Goal: Transaction & Acquisition: Purchase product/service

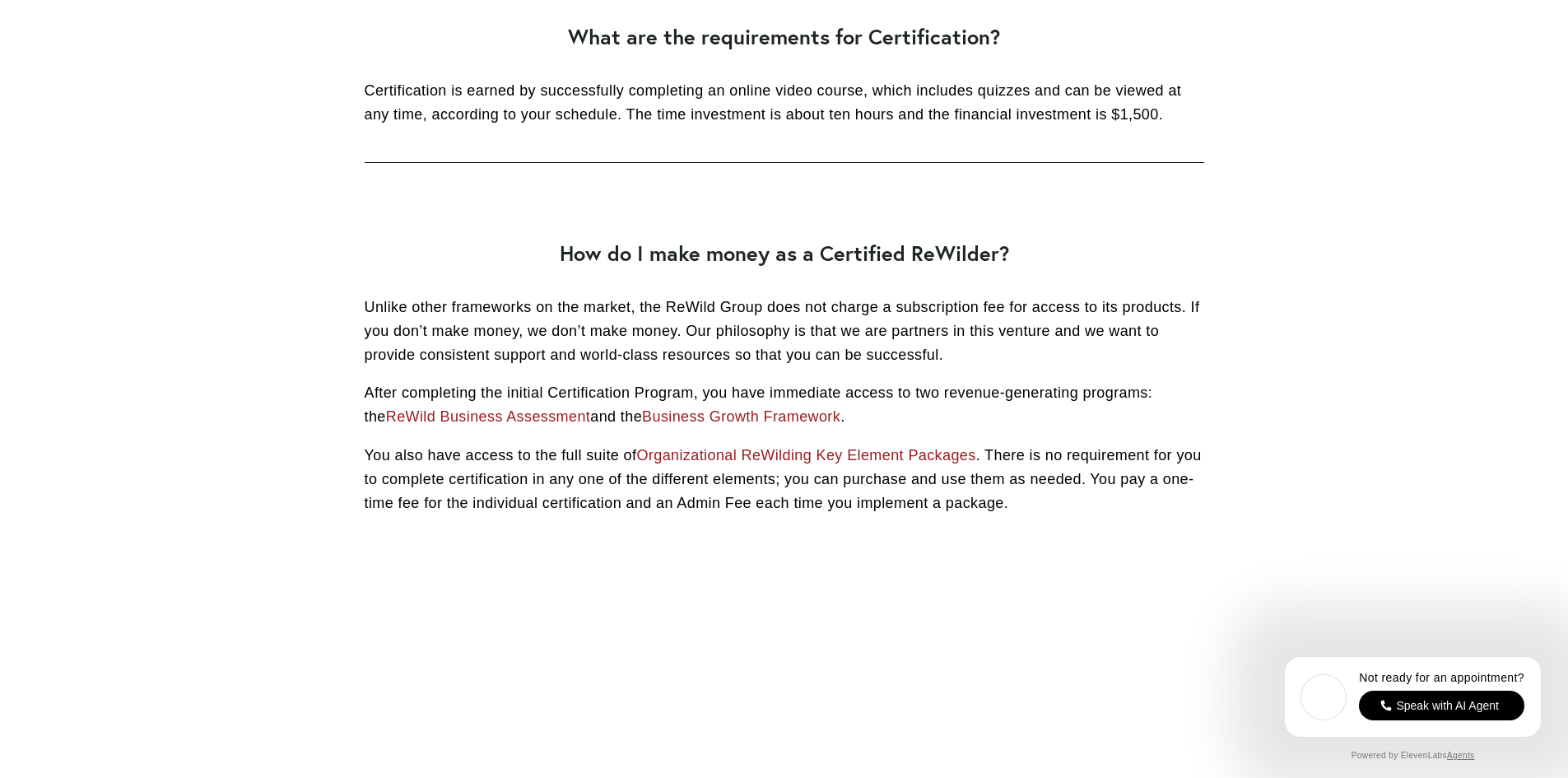
scroll to position [2186, 0]
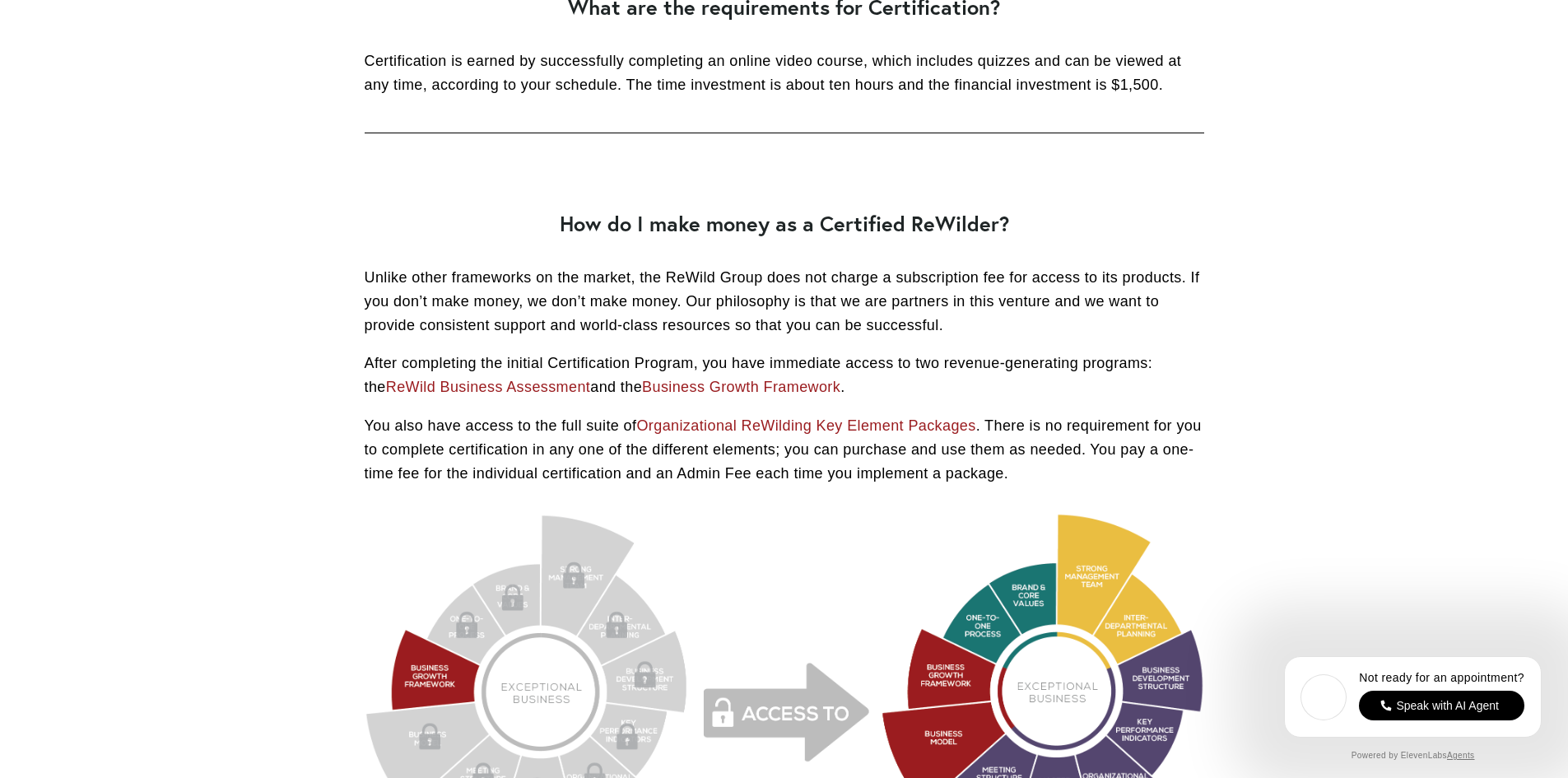
click at [503, 392] on link "ReWild Business Assessment" at bounding box center [489, 387] width 205 height 17
click at [737, 381] on link "Business Growth Framework" at bounding box center [741, 387] width 199 height 17
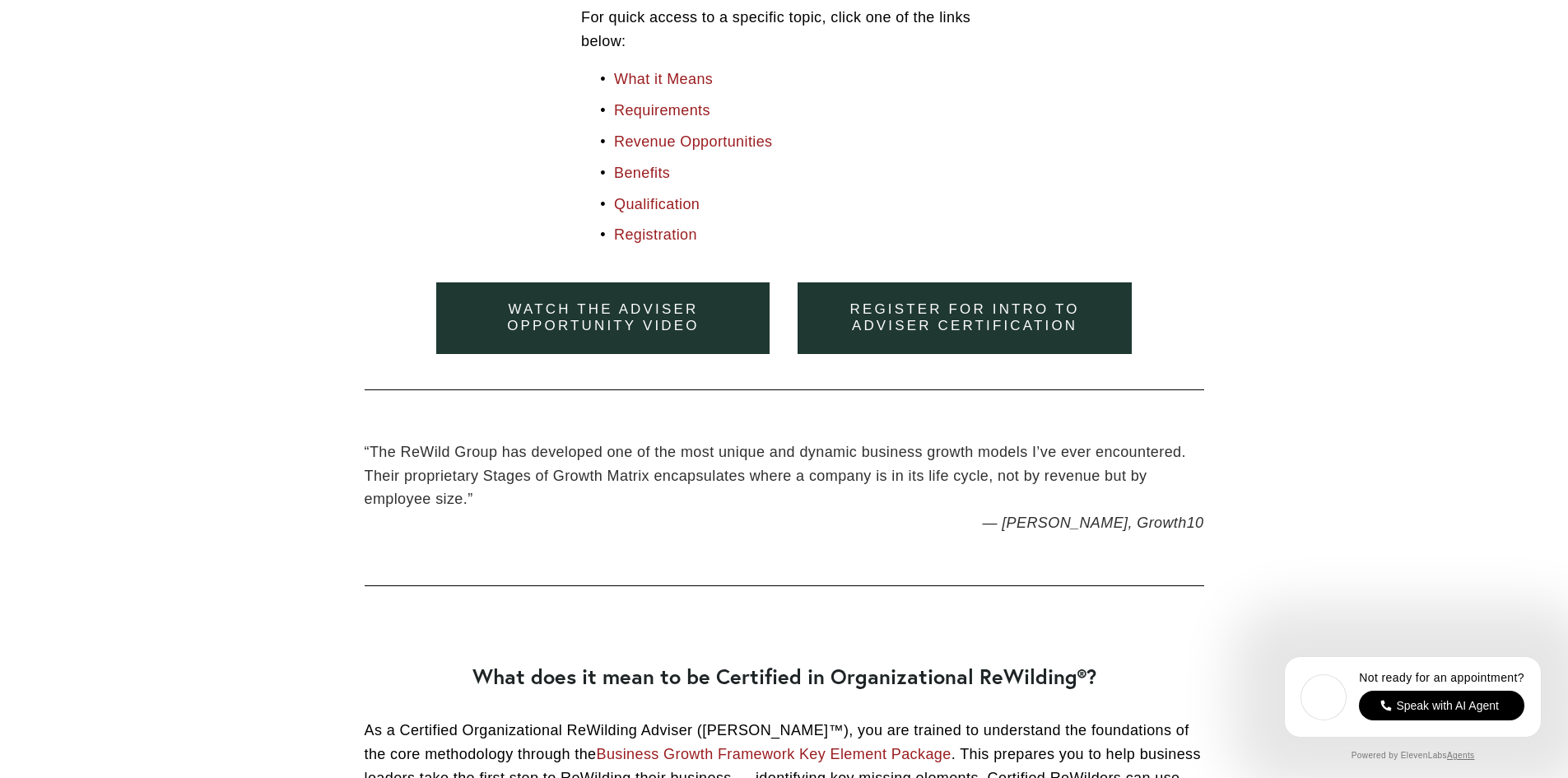
scroll to position [622, 0]
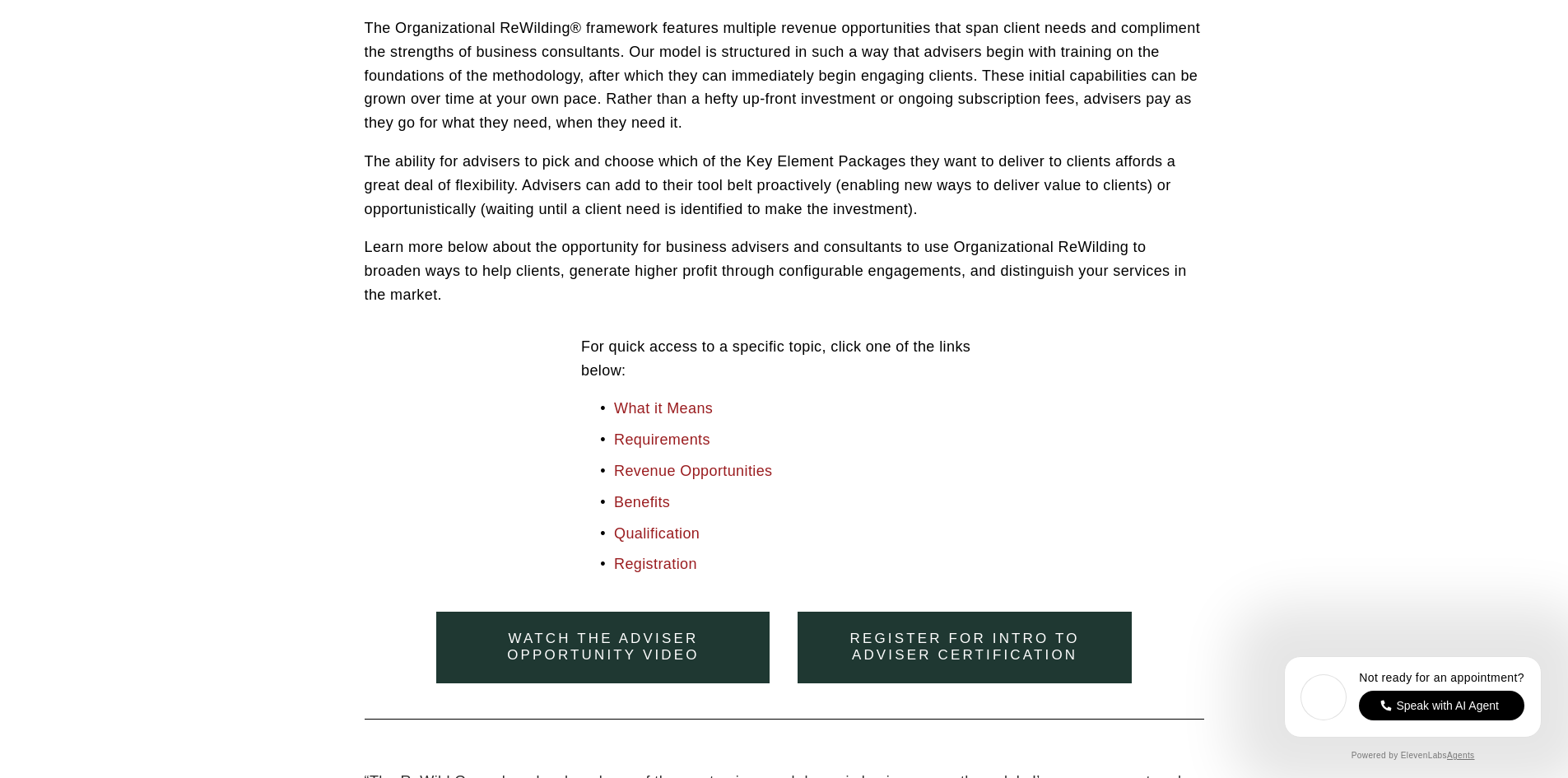
click at [719, 463] on link "Revenue Opportunities" at bounding box center [693, 471] width 159 height 17
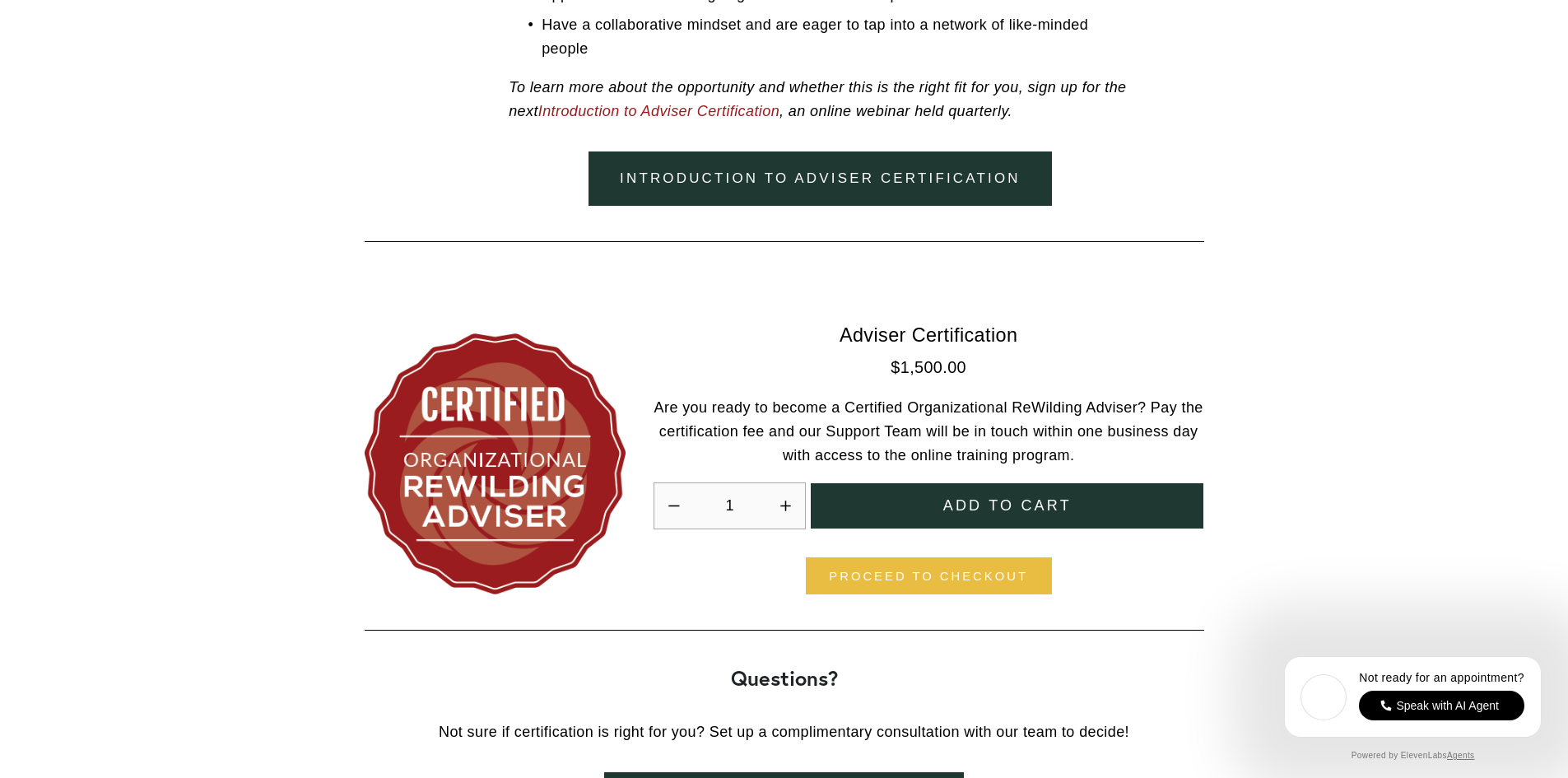
scroll to position [4590, 0]
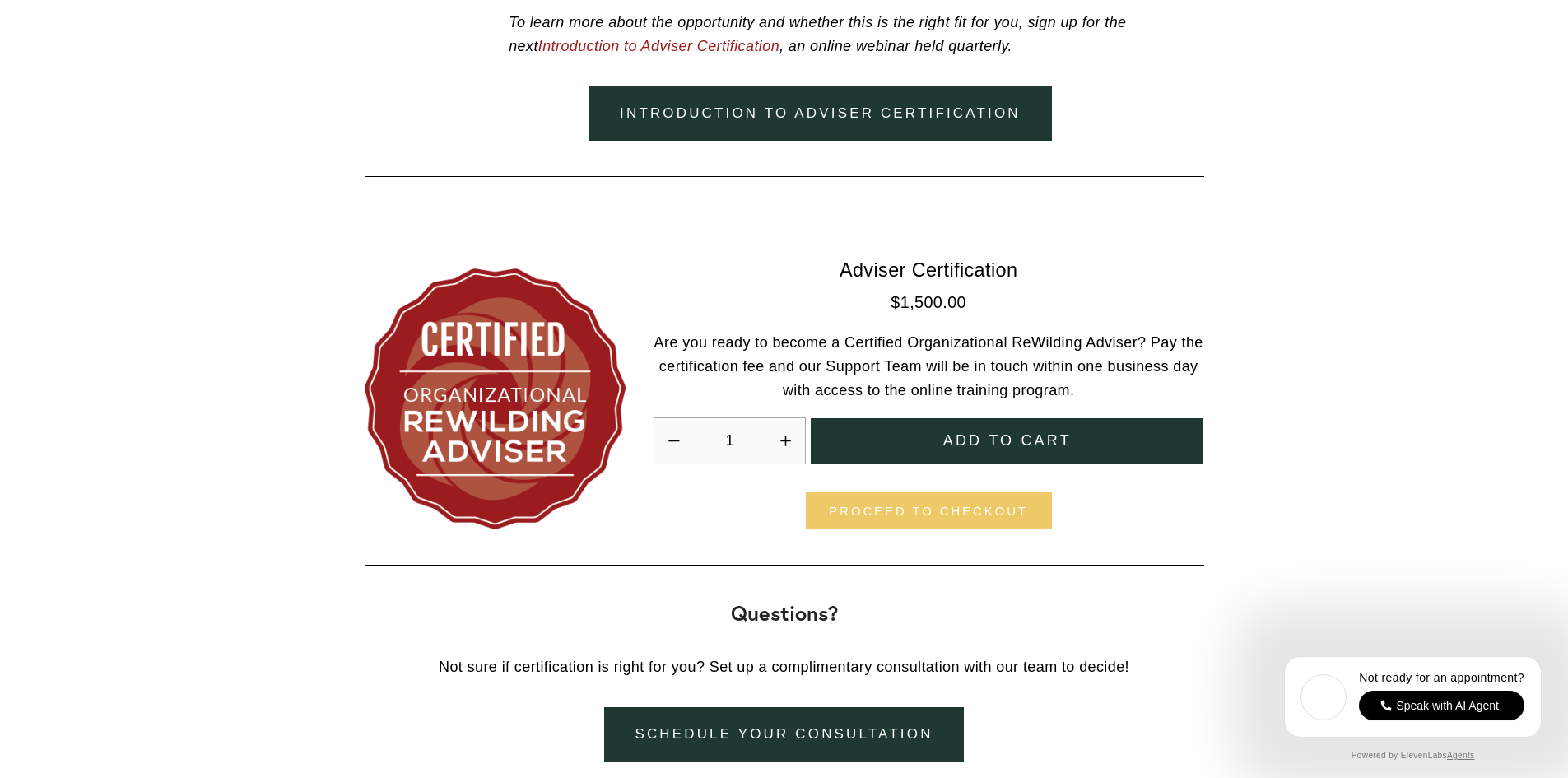
click at [1001, 517] on link "Proceed to checkout" at bounding box center [928, 510] width 246 height 37
click at [923, 447] on div "Add to cart" at bounding box center [1007, 440] width 357 height 22
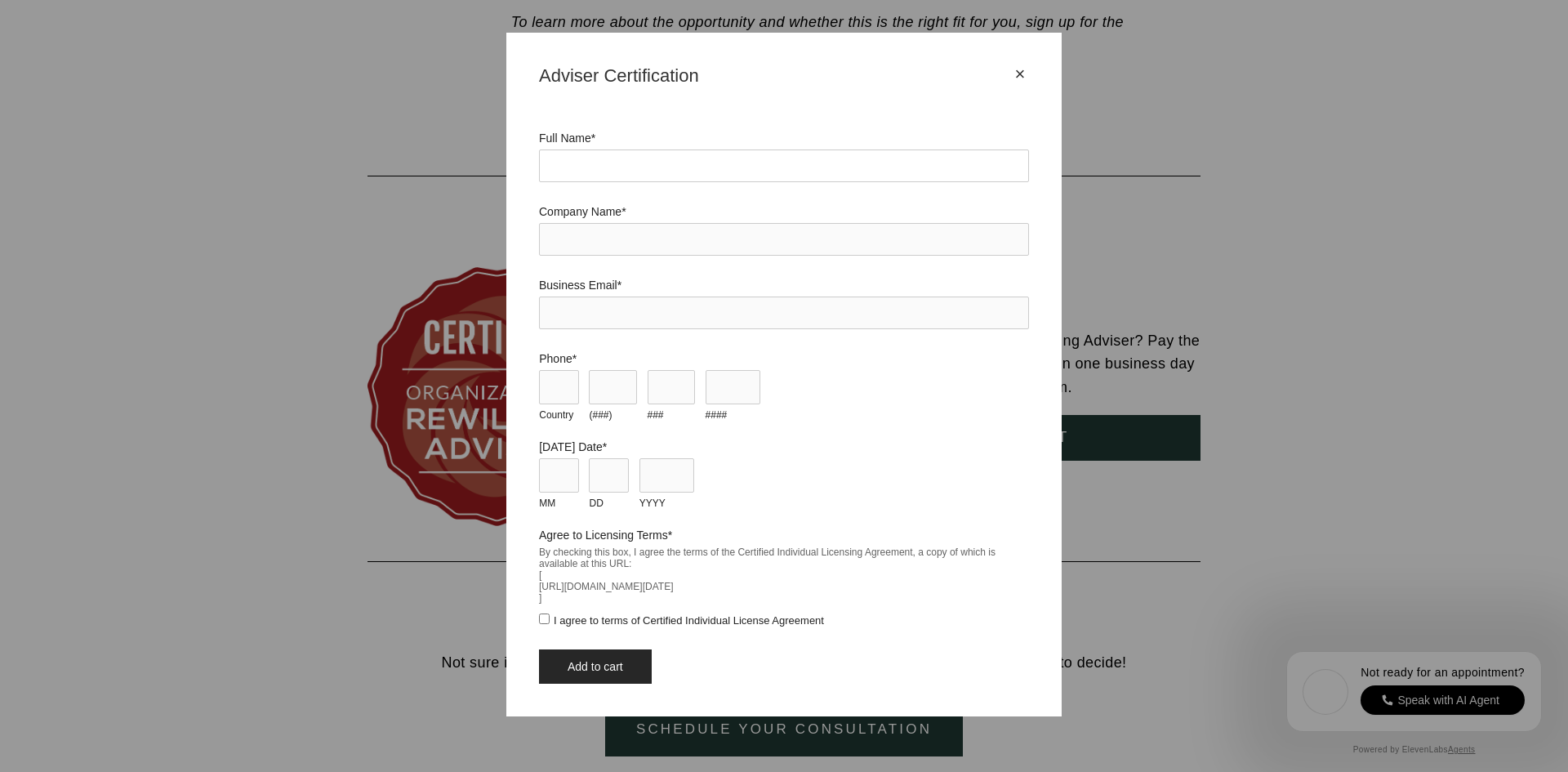
click at [649, 154] on input "Full Name *" at bounding box center [784, 166] width 490 height 32
type input "William (Billy) Carl Beam"
click at [621, 227] on input "Company Name *" at bounding box center [784, 238] width 490 height 32
type input "eDev, LLC"
click at [593, 297] on input "Business Email *" at bounding box center [784, 312] width 490 height 32
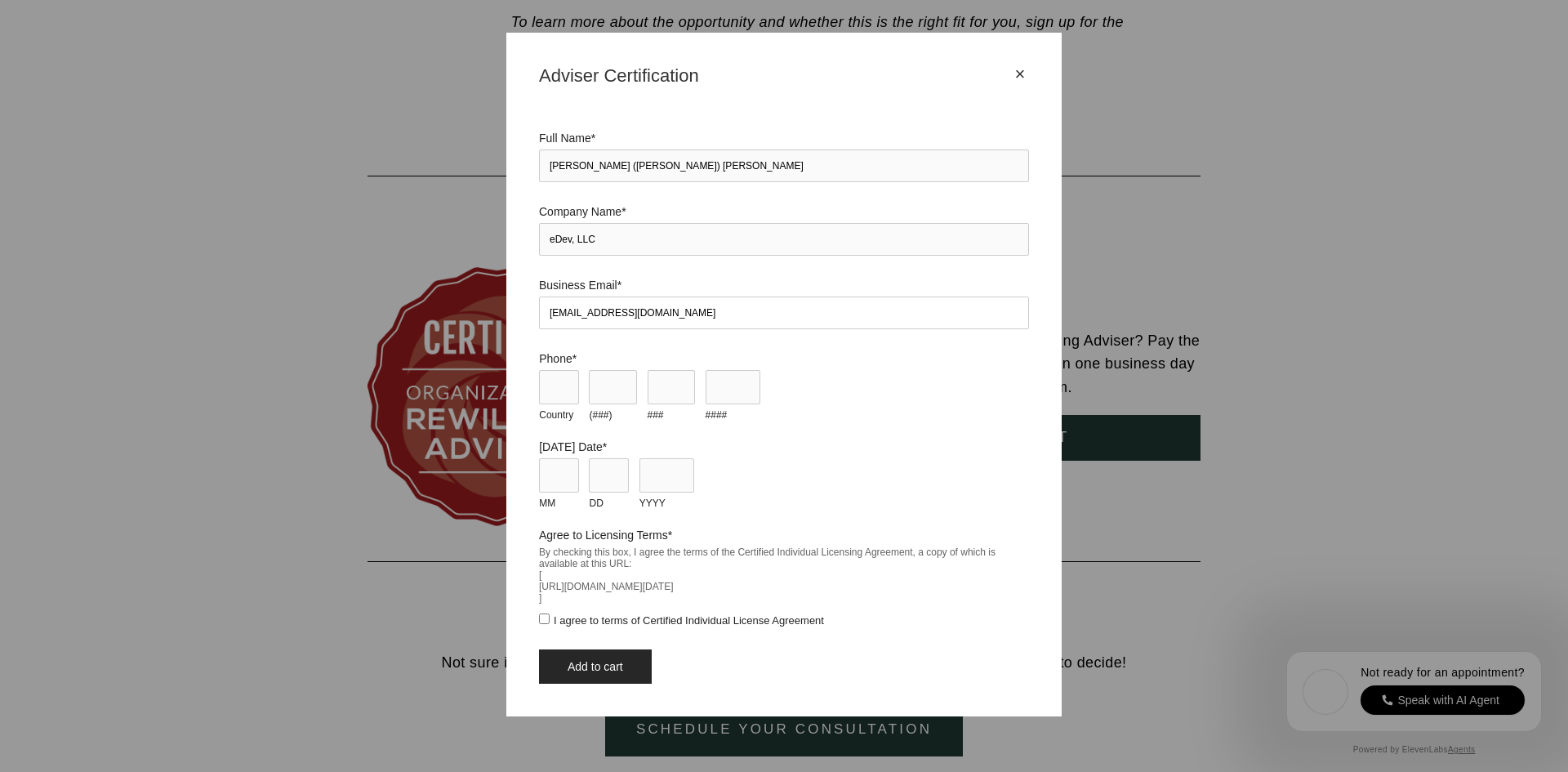
type input "eDevLLC@yahoo.com"
click at [557, 386] on input "Country" at bounding box center [559, 386] width 40 height 34
click at [611, 372] on input "(###)" at bounding box center [613, 386] width 48 height 34
type input "251"
click at [675, 384] on input "###" at bounding box center [671, 386] width 48 height 34
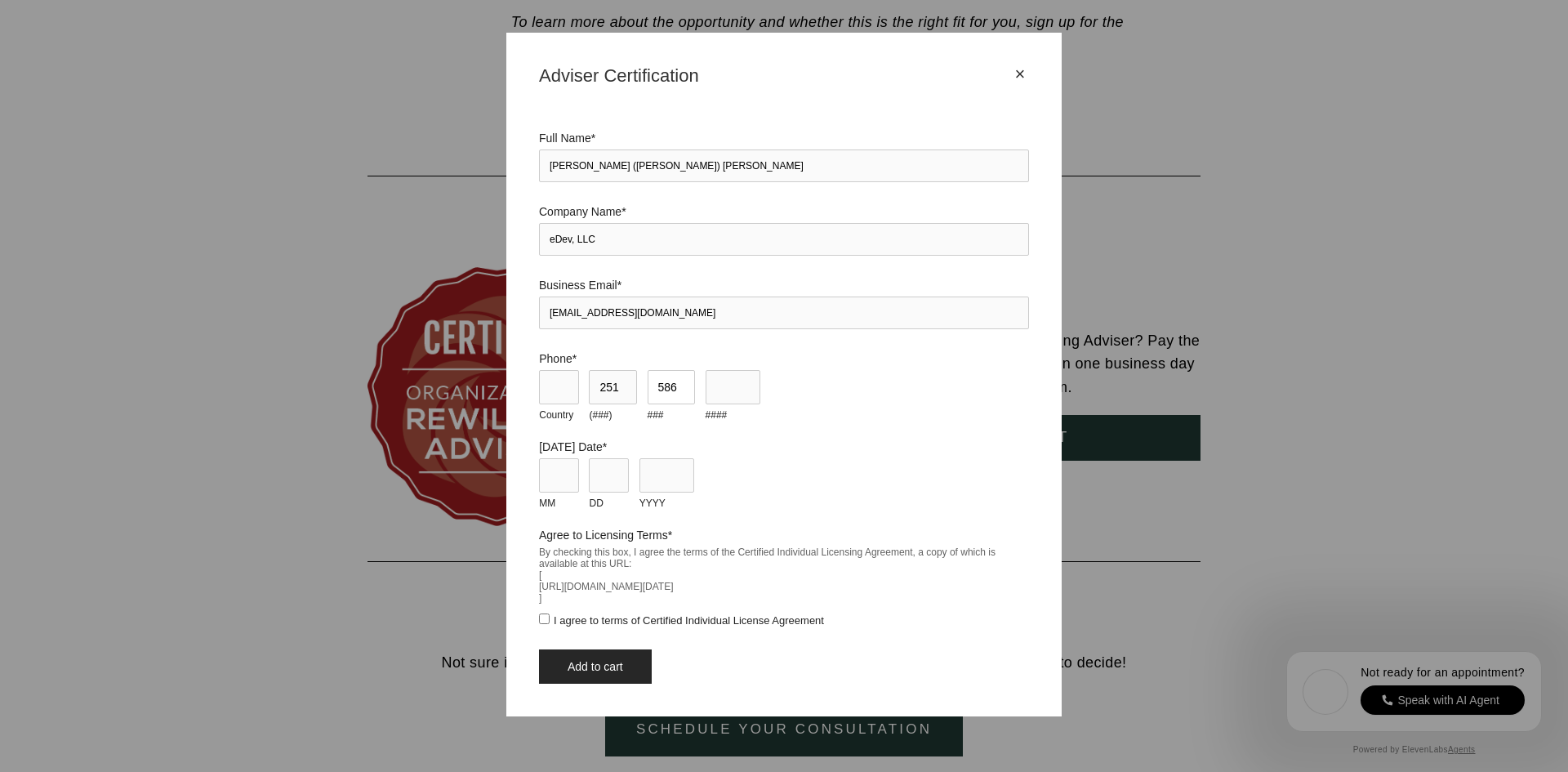
type input "586"
click at [751, 388] on input "####" at bounding box center [733, 386] width 54 height 34
type input "5836"
click at [573, 479] on input "MM" at bounding box center [559, 475] width 40 height 34
type input "10"
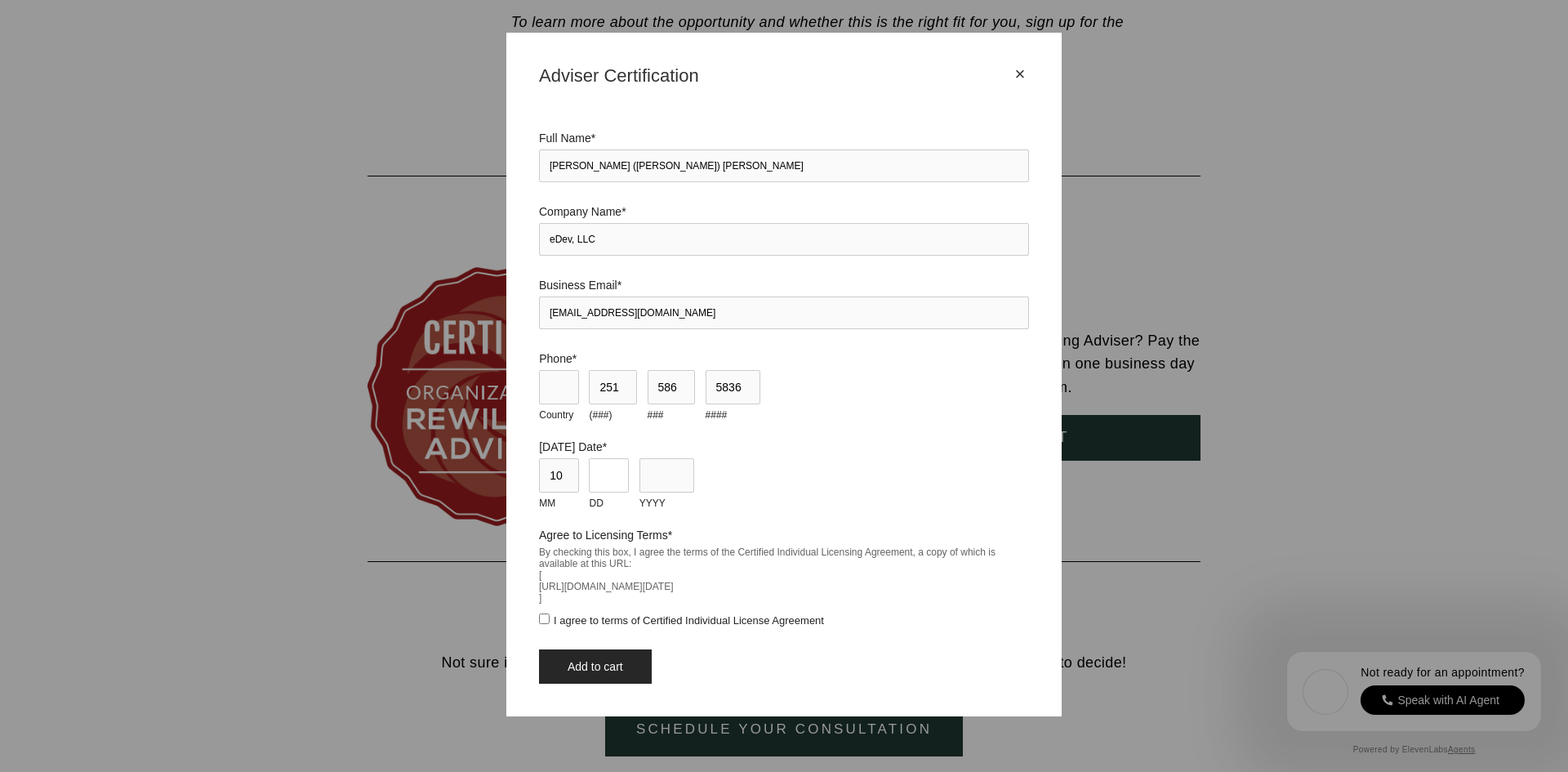
click at [626, 483] on input "DD" at bounding box center [609, 475] width 40 height 34
type input "09"
click at [656, 485] on input "YYYY" at bounding box center [667, 475] width 54 height 34
type input "2025"
click at [546, 624] on input "I agree to terms of Certified Individual License Agreement" at bounding box center [544, 619] width 11 height 11
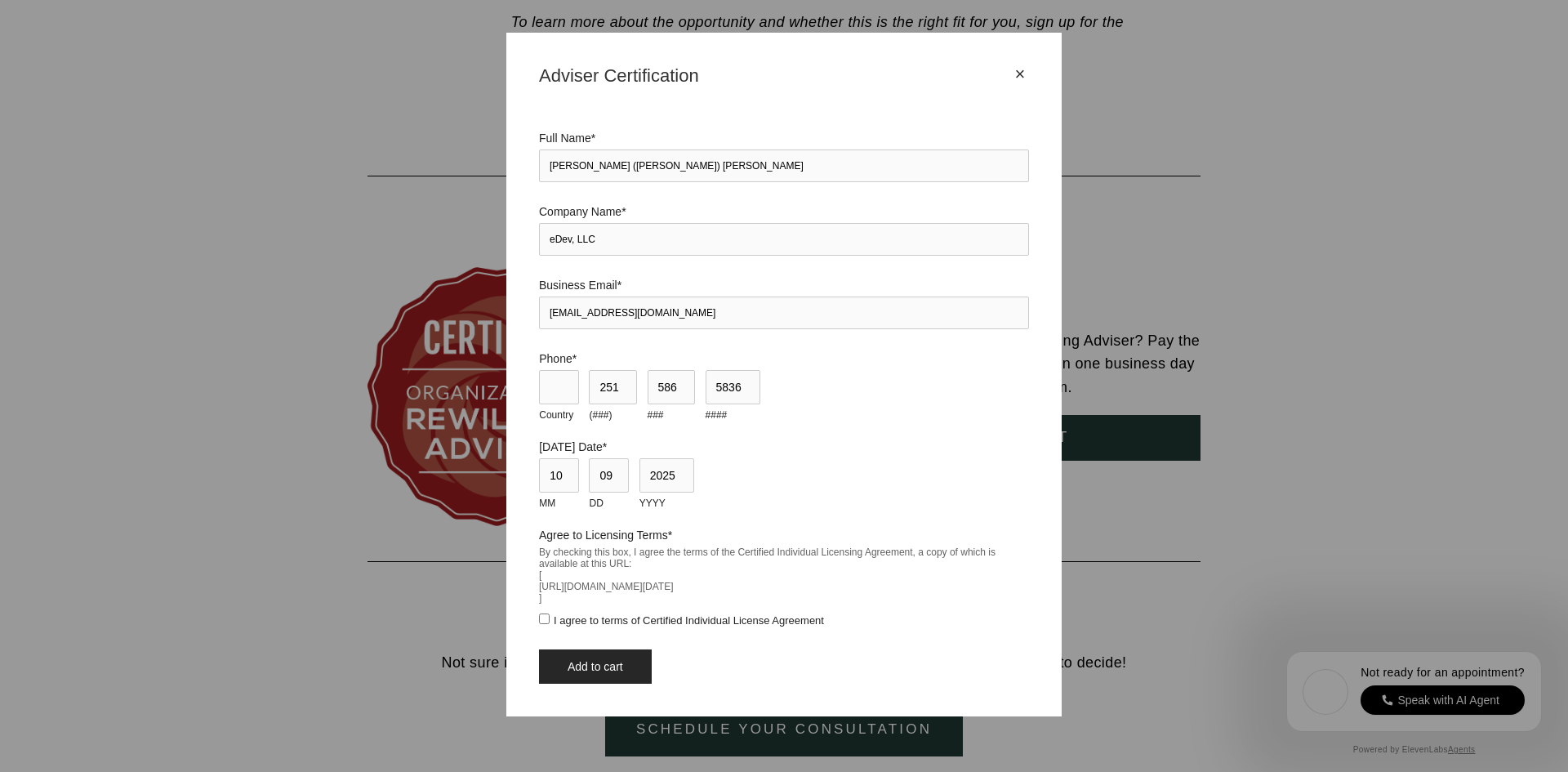
checkbox input "true"
click at [620, 683] on input "Add to cart" at bounding box center [595, 666] width 113 height 34
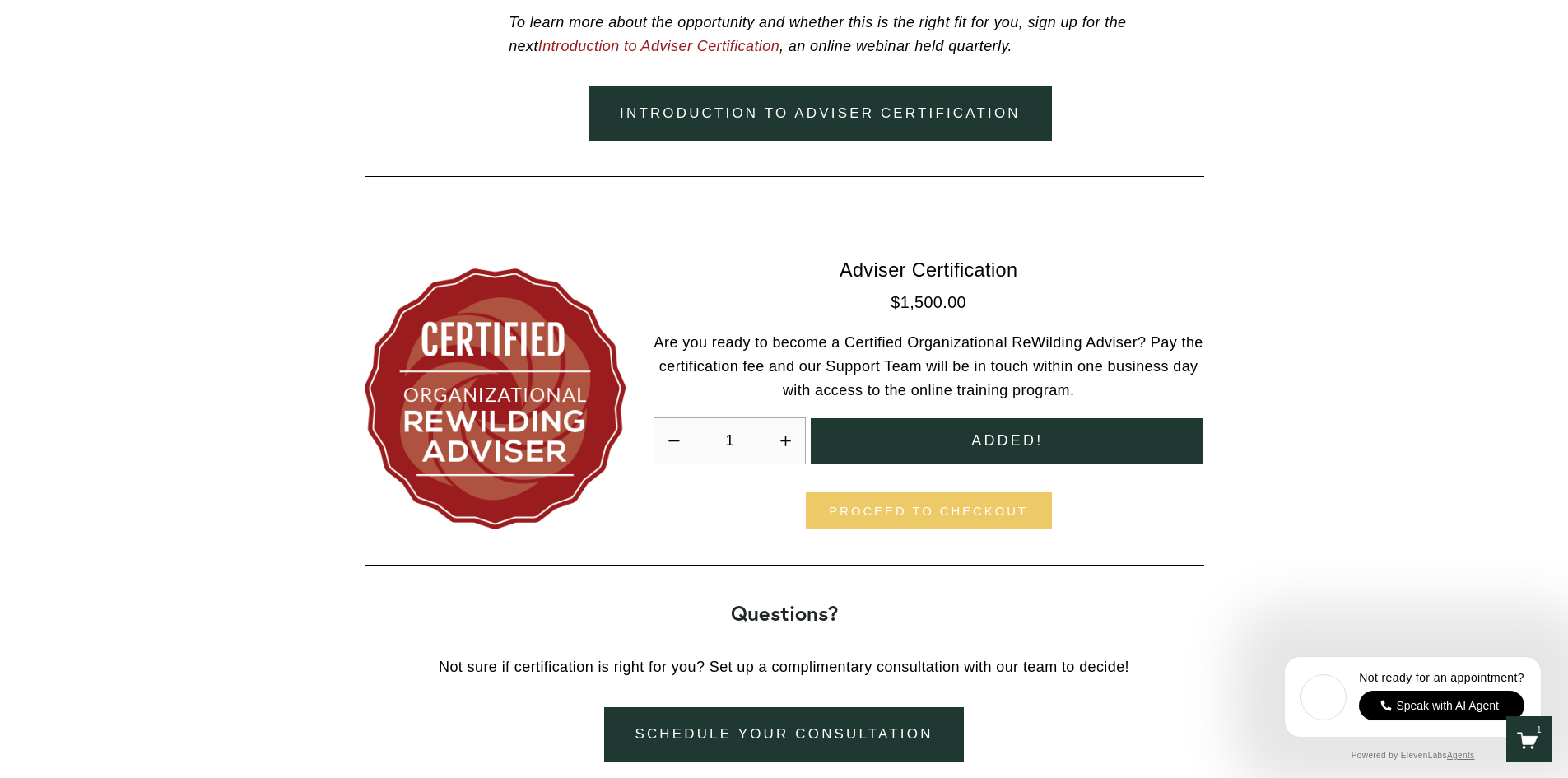
click at [973, 514] on link "Proceed to checkout" at bounding box center [928, 510] width 246 height 37
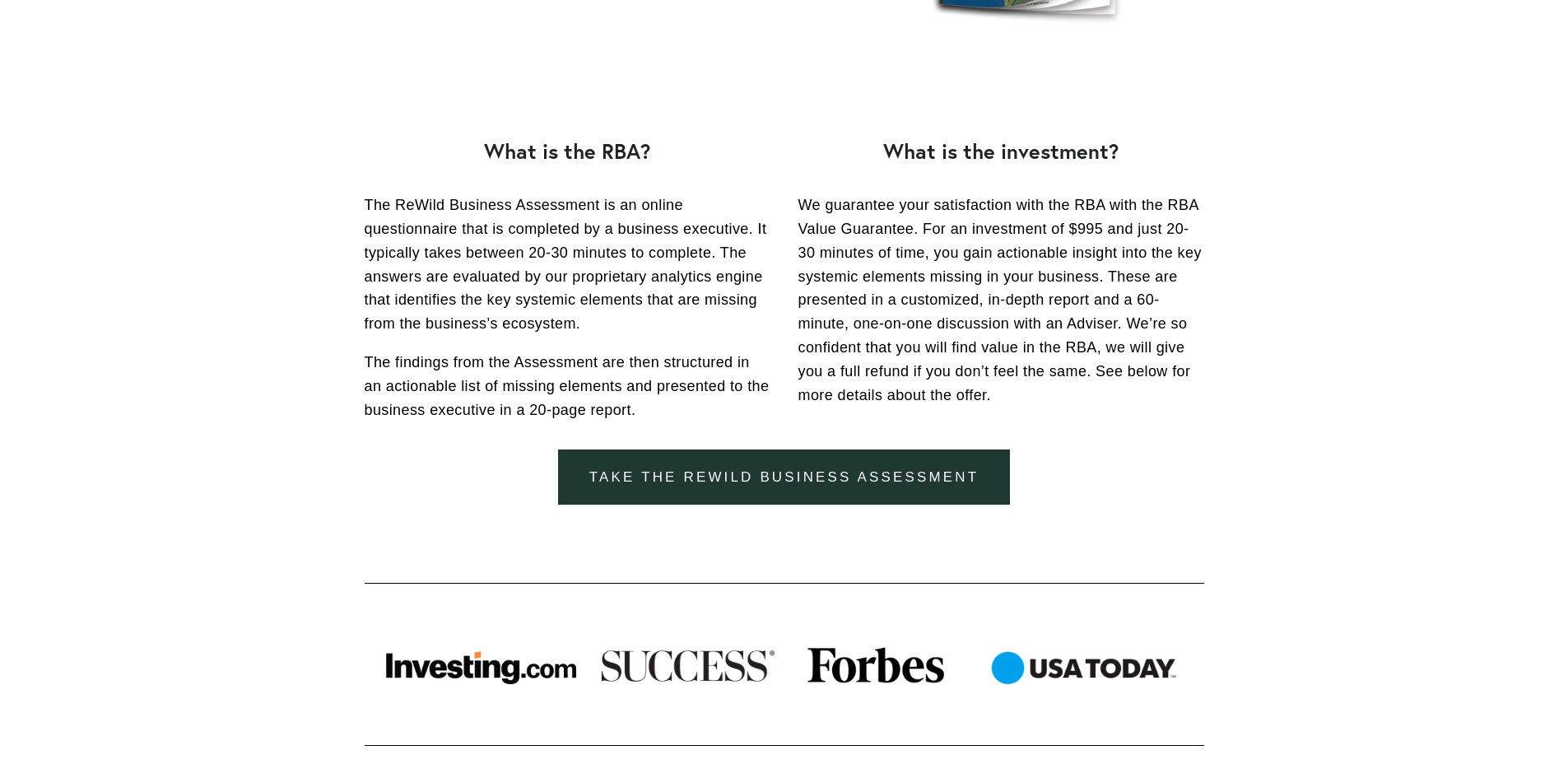
scroll to position [412, 0]
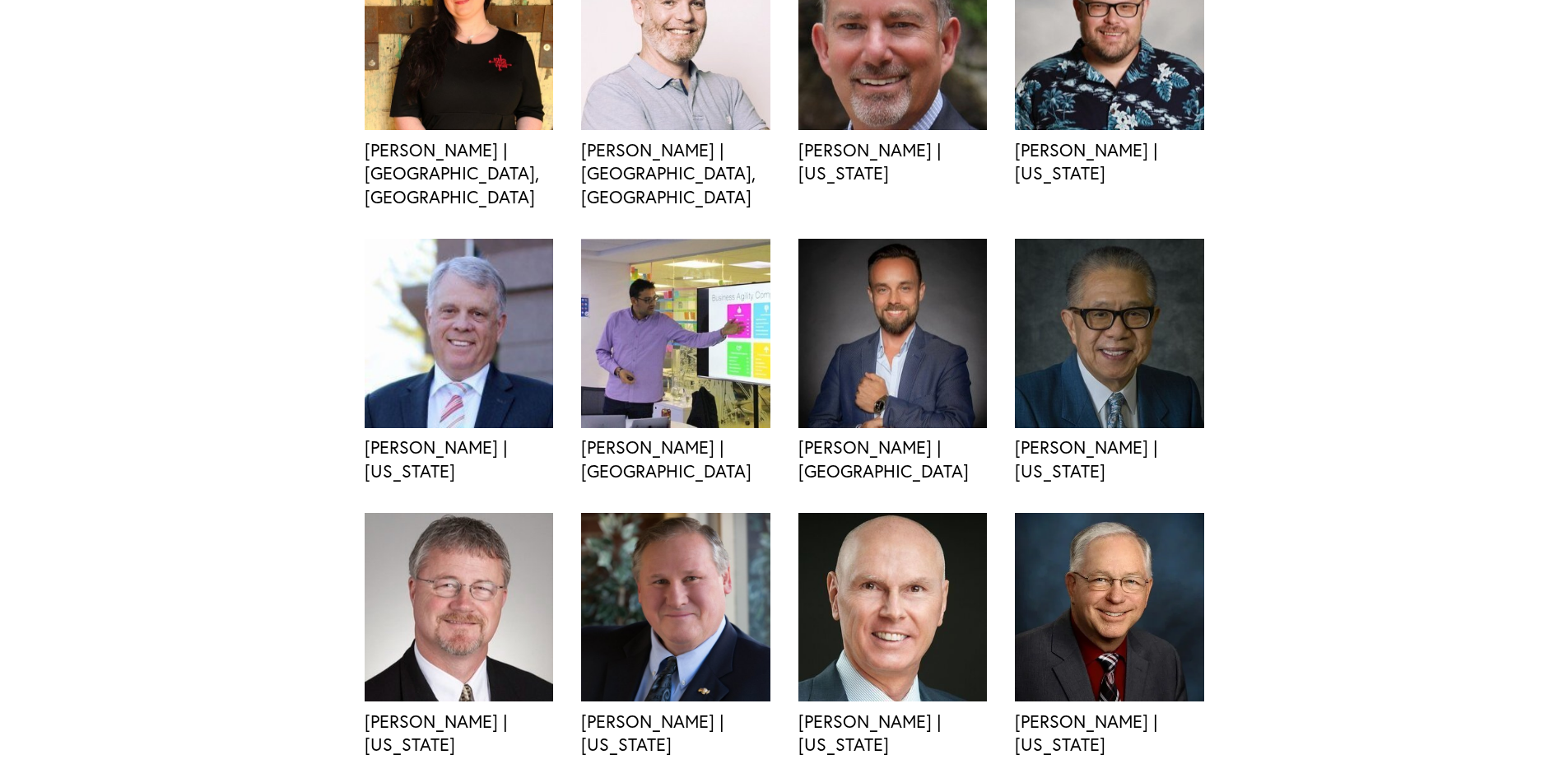
scroll to position [1481, 0]
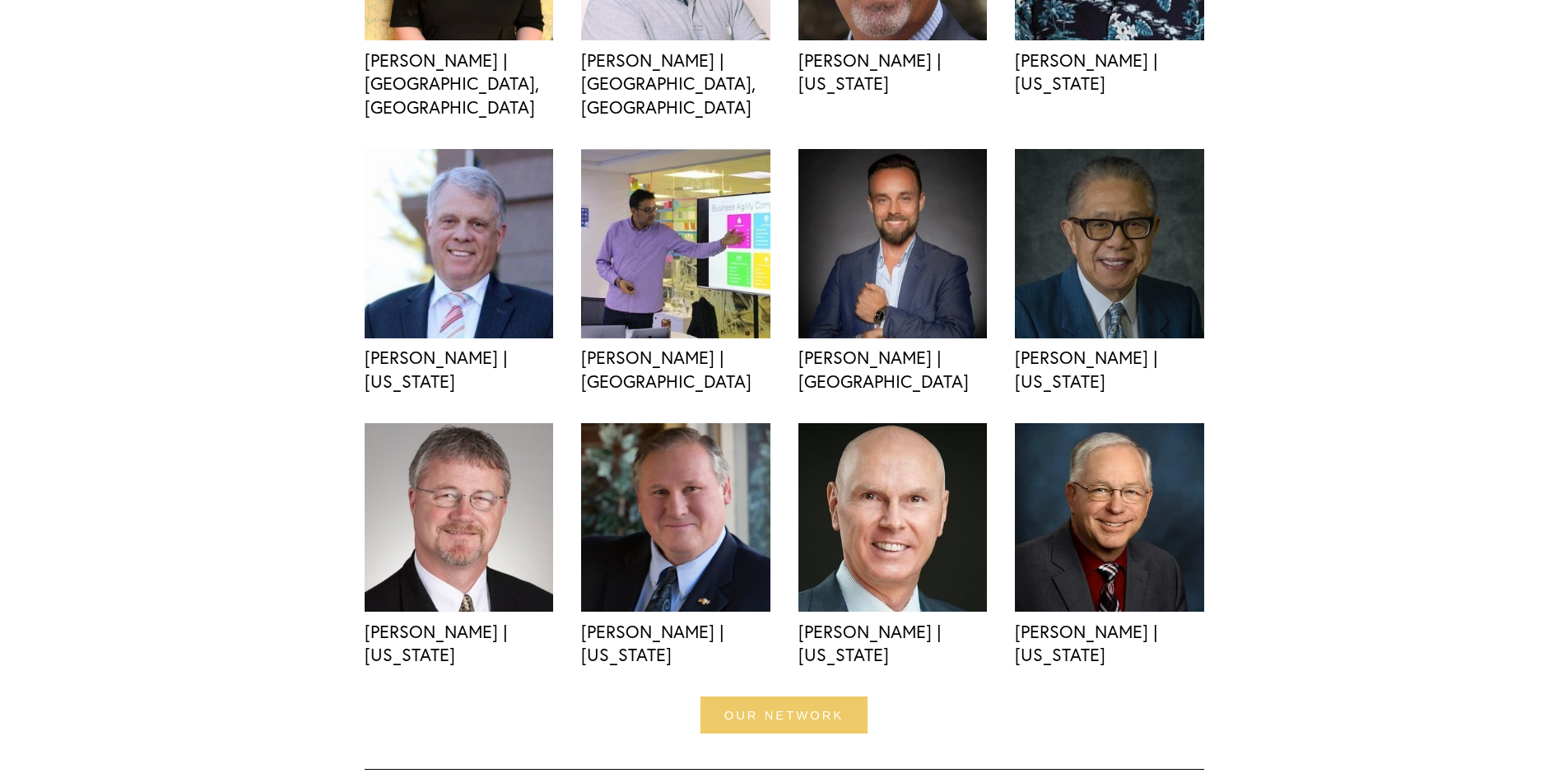
click at [772, 696] on link "our network" at bounding box center [784, 714] width 167 height 37
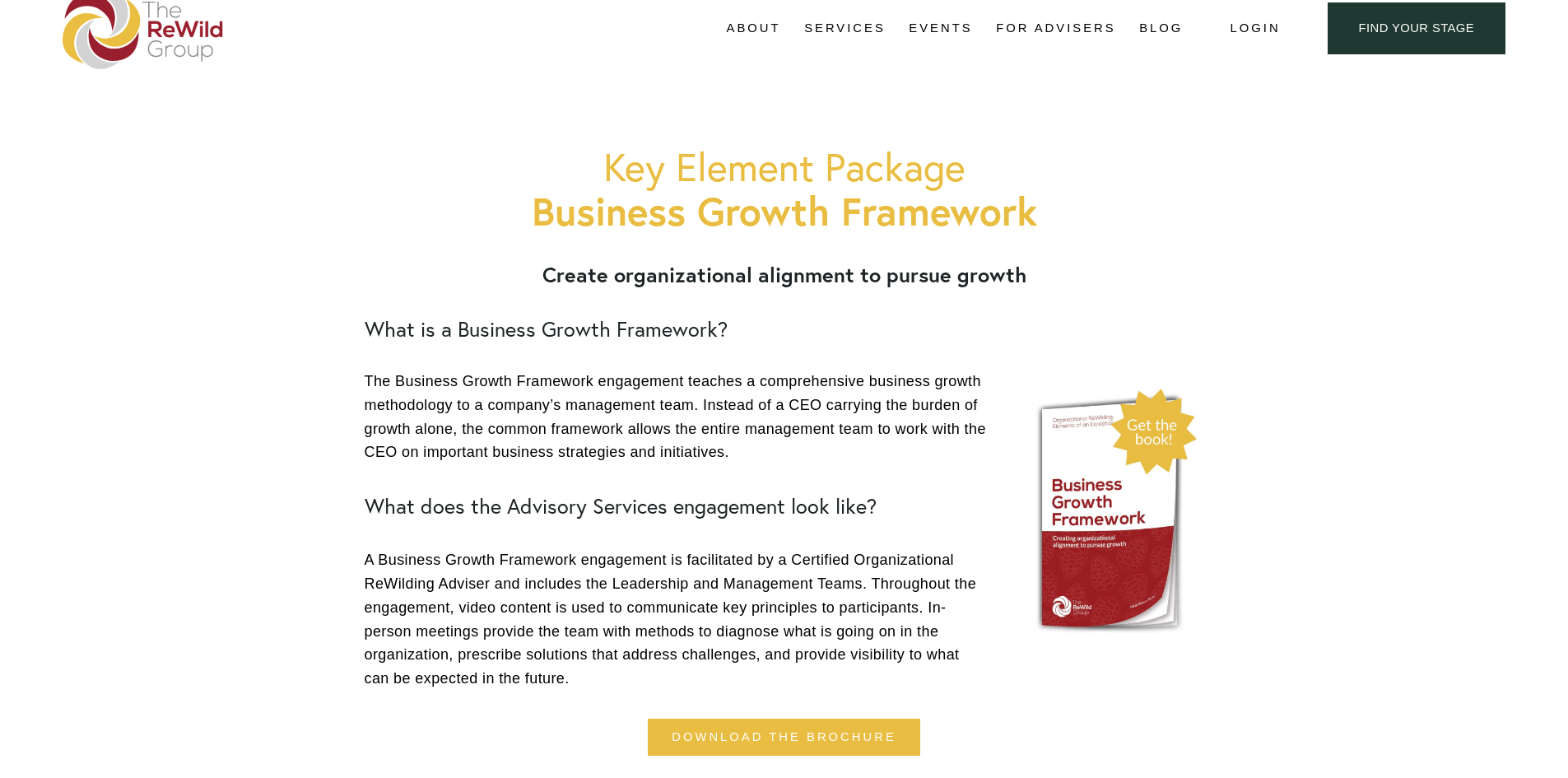
scroll to position [0, 0]
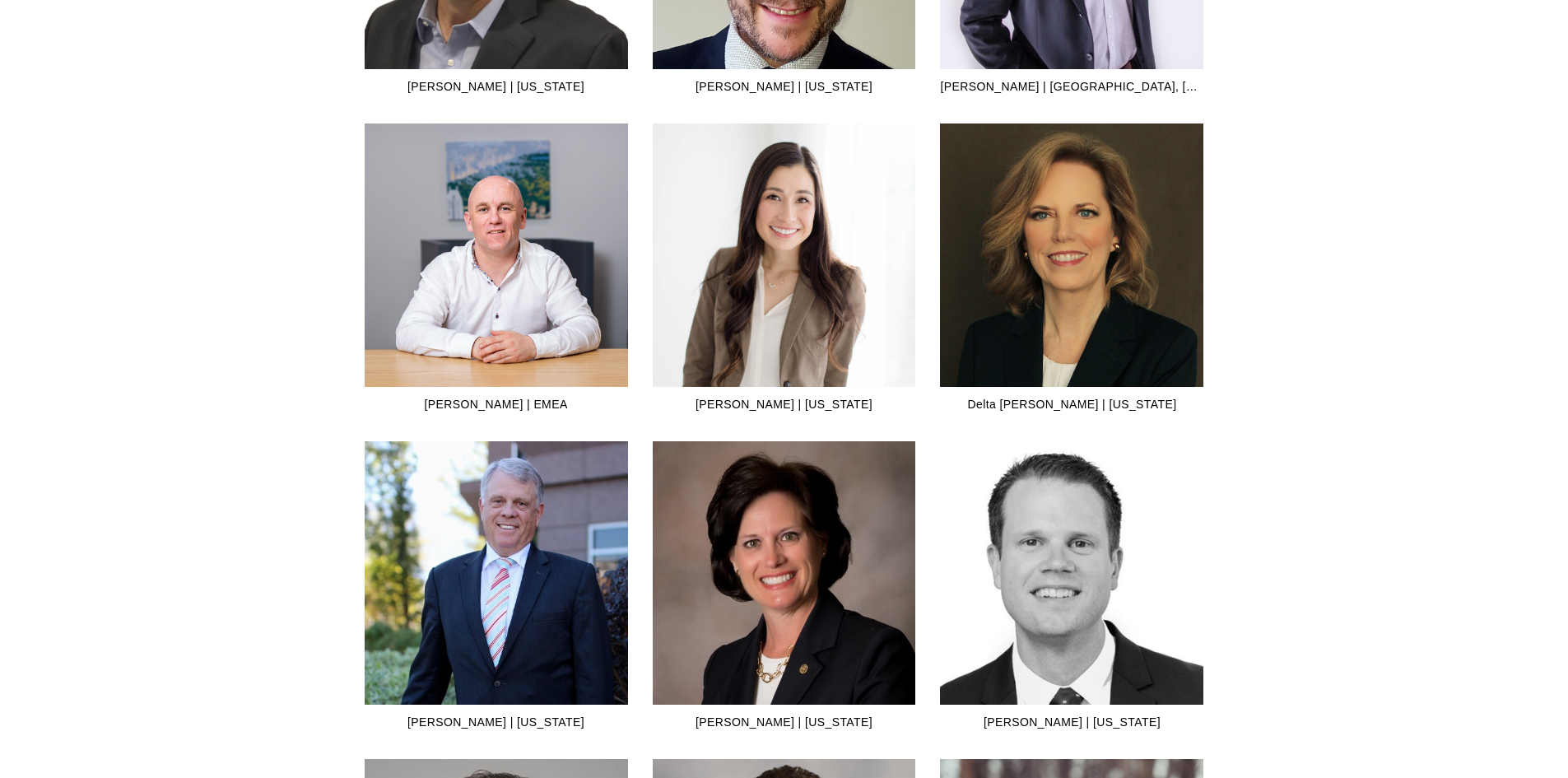
scroll to position [1646, 0]
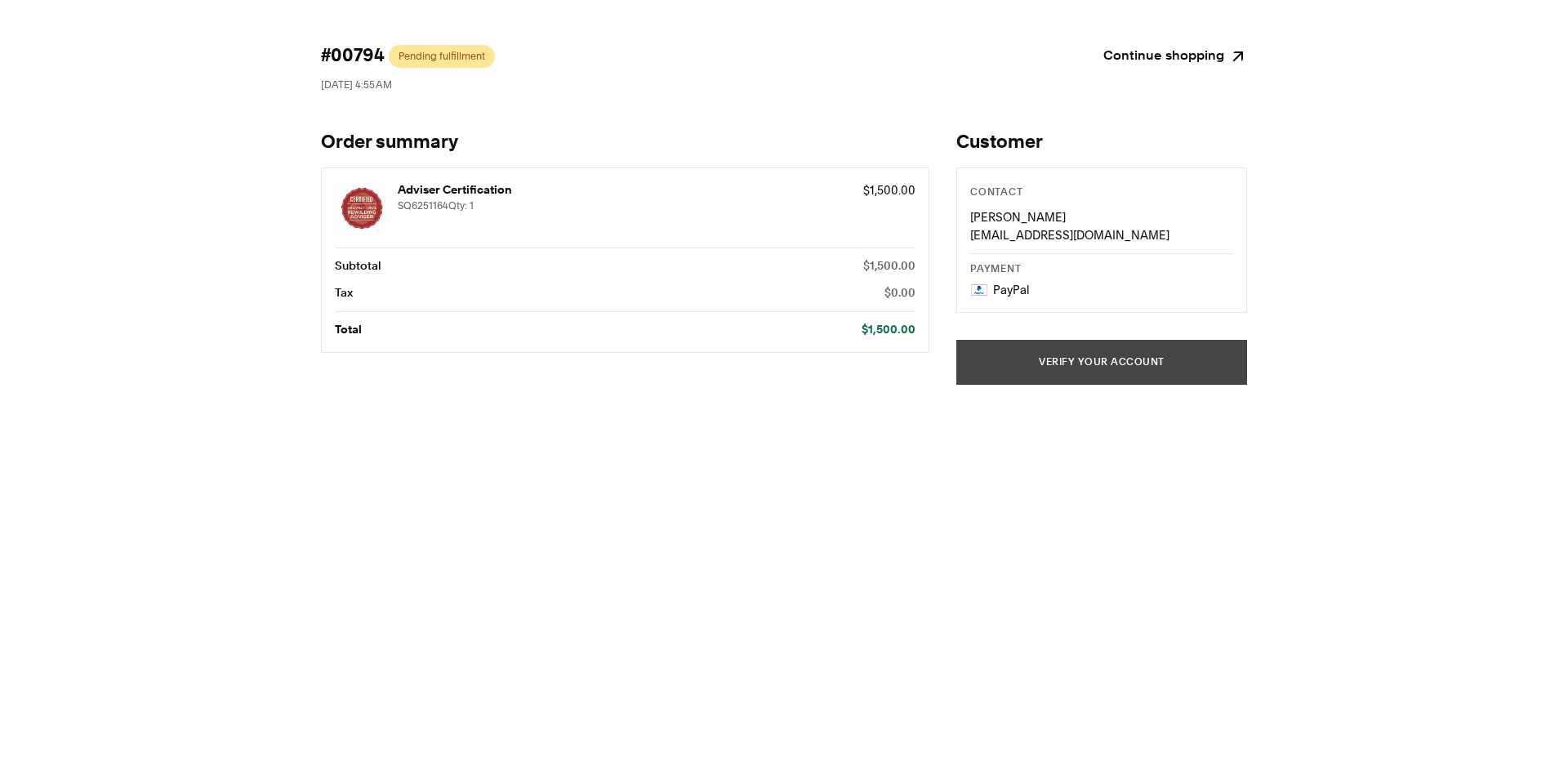
click at [1111, 372] on button "Verify your account" at bounding box center [1102, 362] width 291 height 45
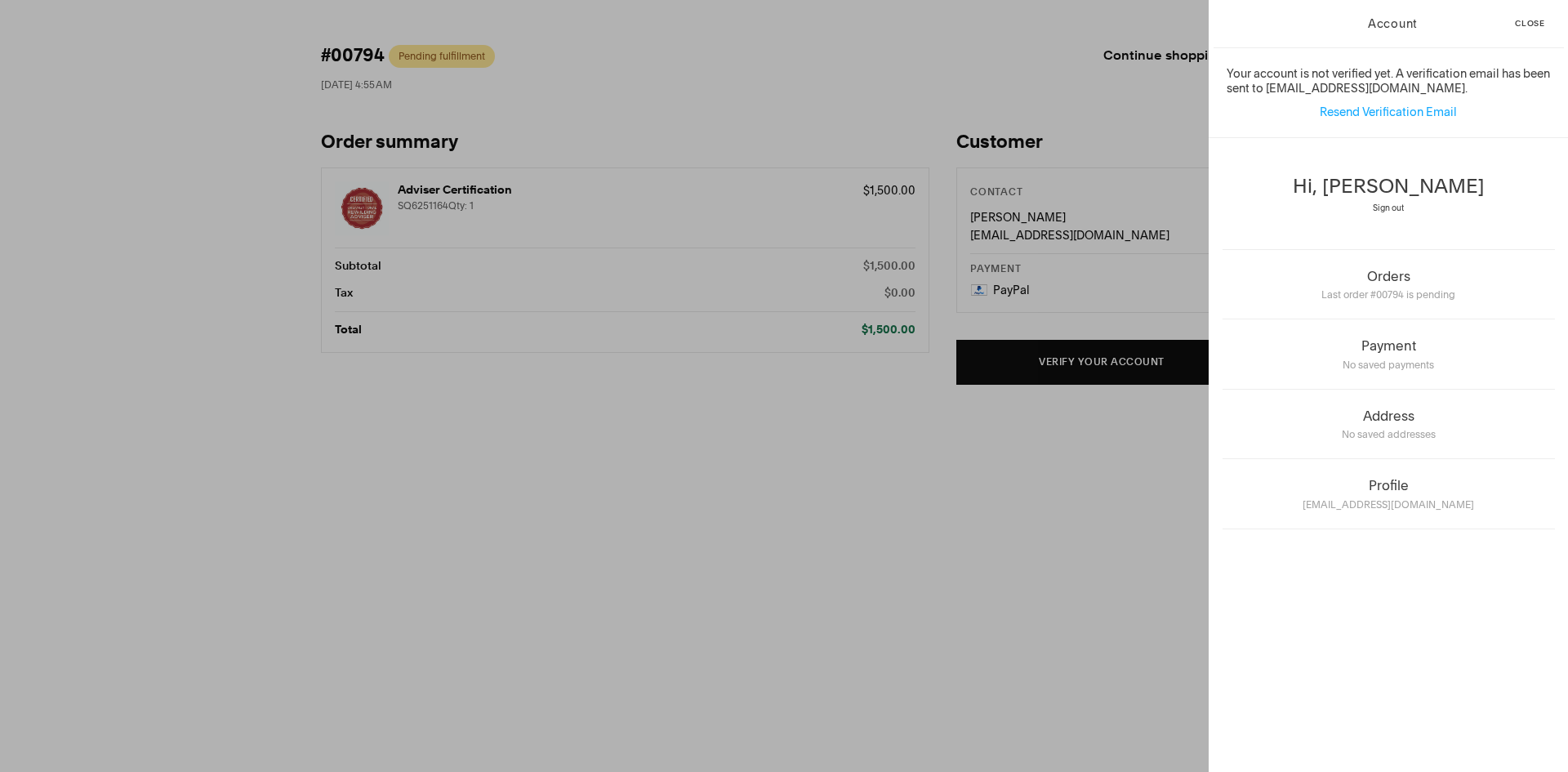
click at [1534, 19] on span "Close" at bounding box center [1529, 23] width 30 height 8
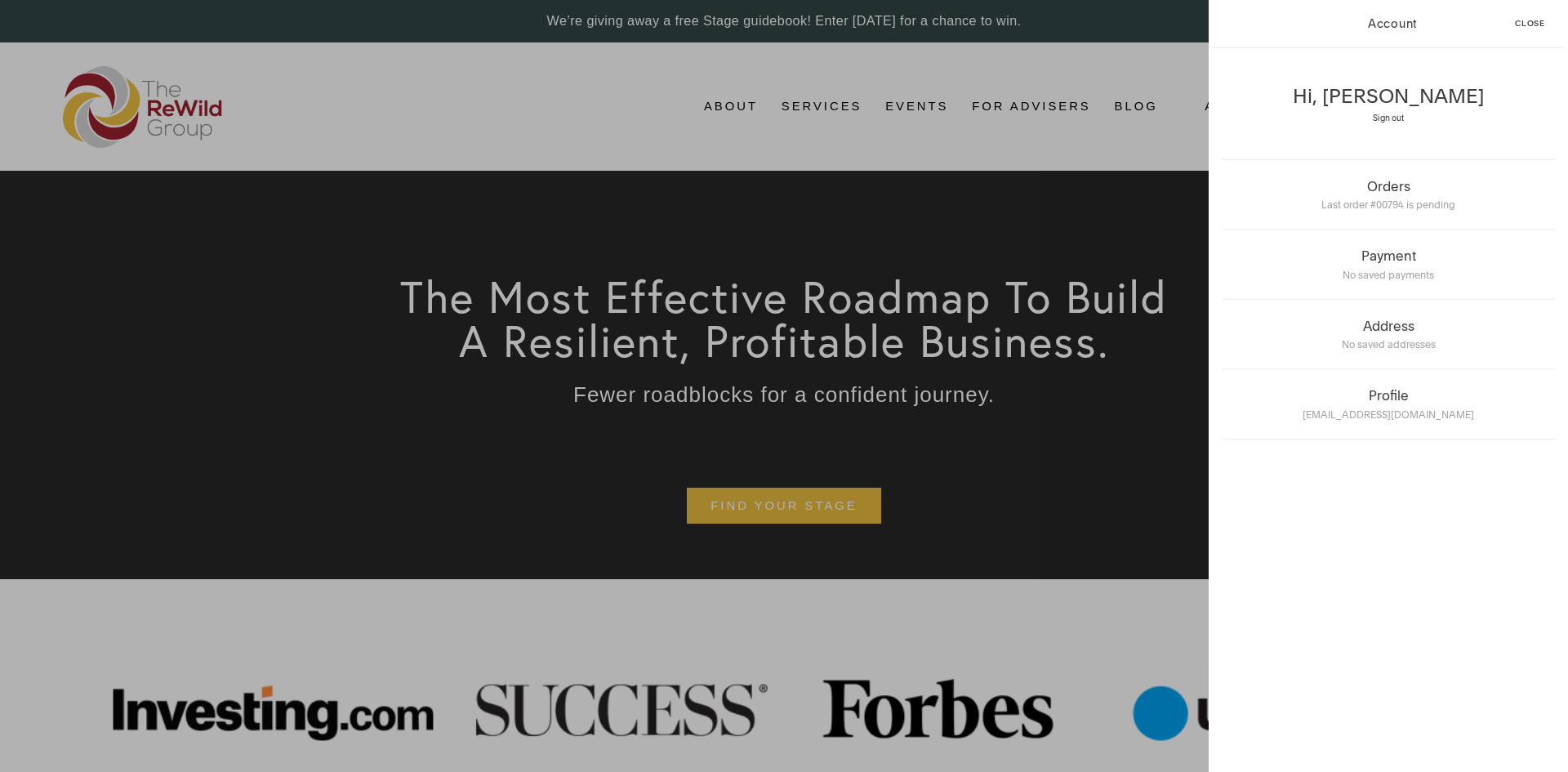
click at [1522, 25] on span "Close" at bounding box center [1529, 23] width 30 height 8
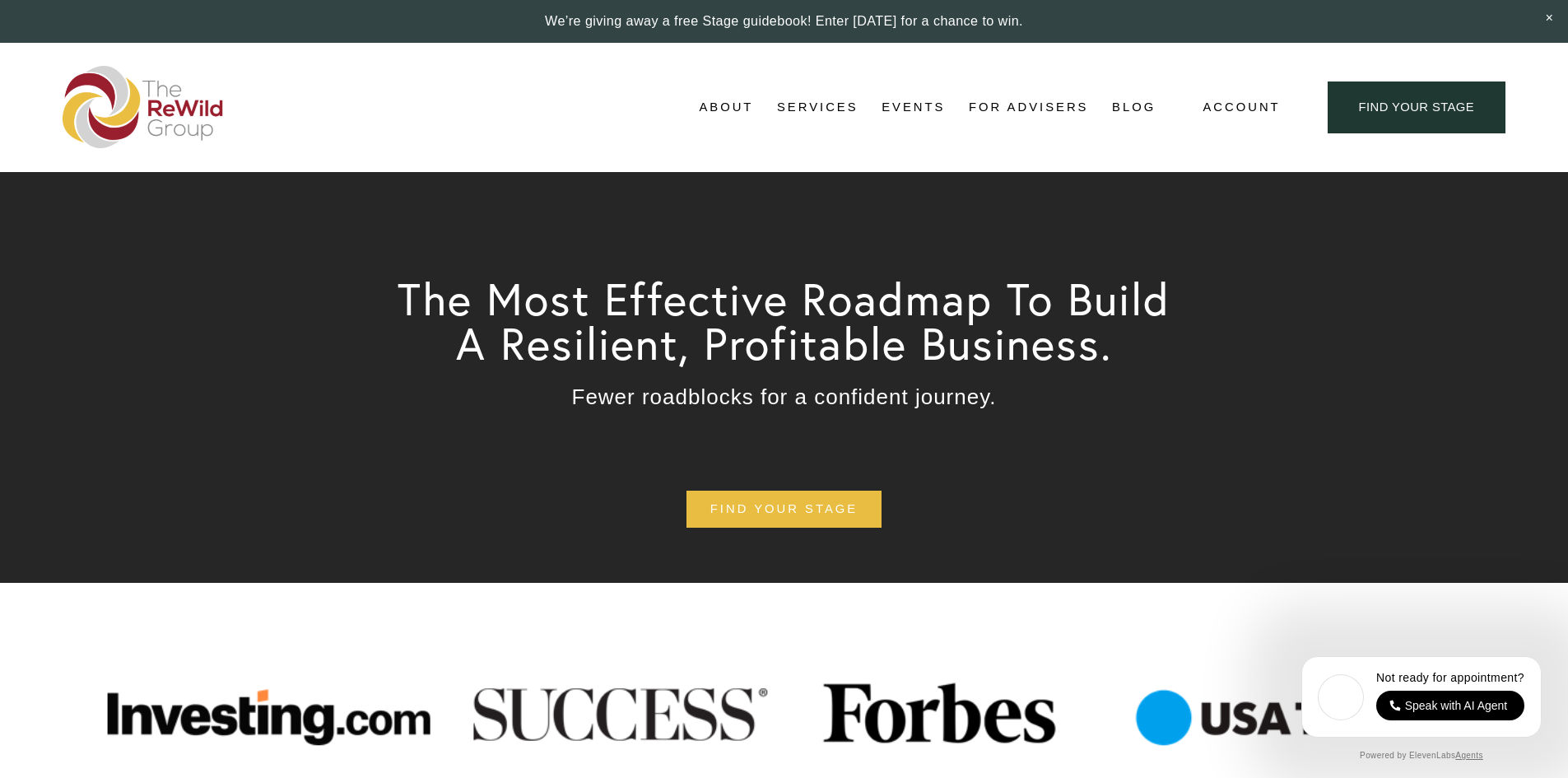
click at [1029, 102] on link "For Advisers" at bounding box center [1028, 108] width 119 height 25
